Goal: Task Accomplishment & Management: Complete application form

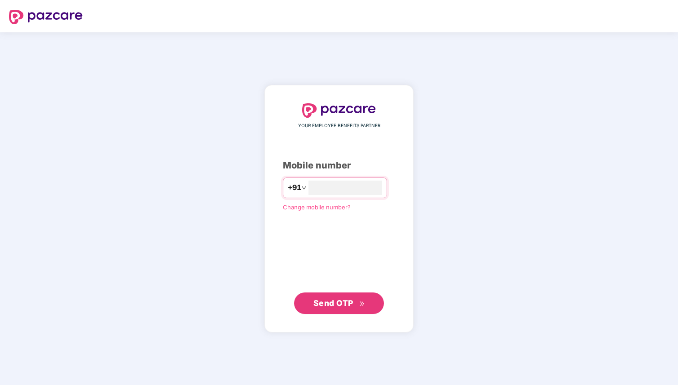
type input "**********"
click at [337, 306] on span "Send OTP" at bounding box center [334, 302] width 40 height 9
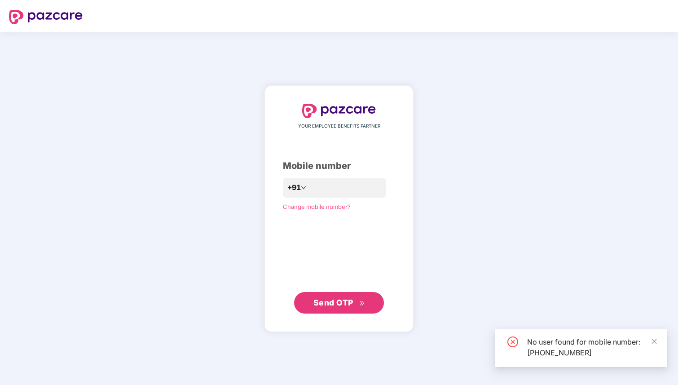
click at [432, 218] on div "**********" at bounding box center [339, 208] width 678 height 353
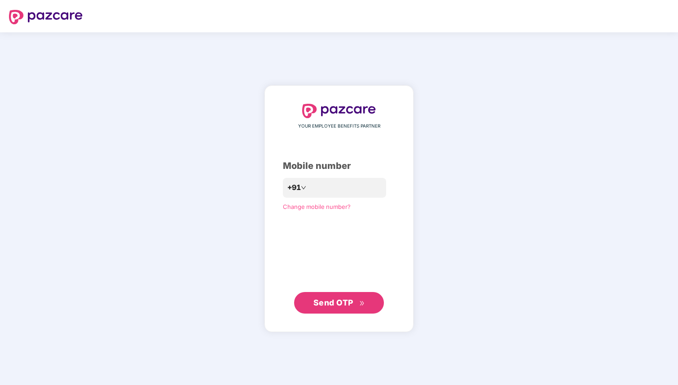
click at [58, 20] on img at bounding box center [46, 17] width 74 height 14
